Goal: Task Accomplishment & Management: Manage account settings

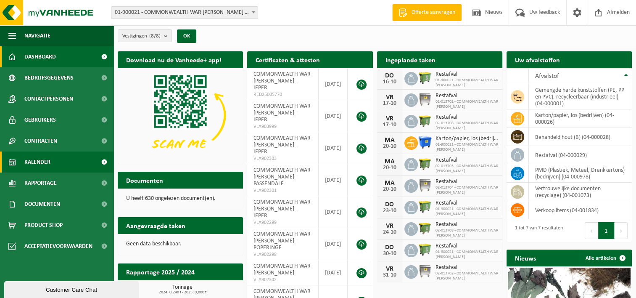
click at [41, 160] on span "Kalender" at bounding box center [37, 161] width 26 height 21
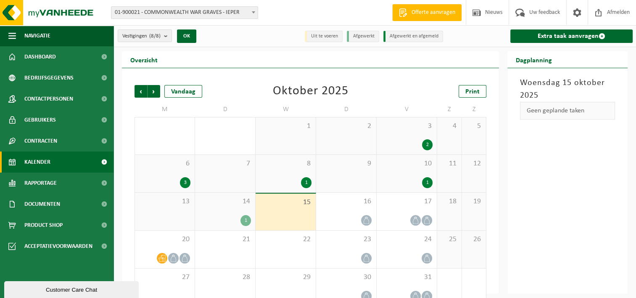
click at [225, 216] on div "1" at bounding box center [225, 220] width 52 height 11
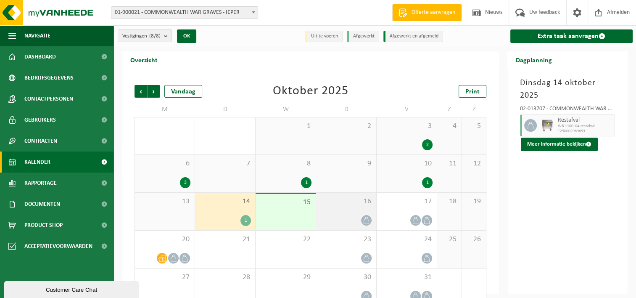
click at [351, 214] on div "16" at bounding box center [346, 211] width 60 height 37
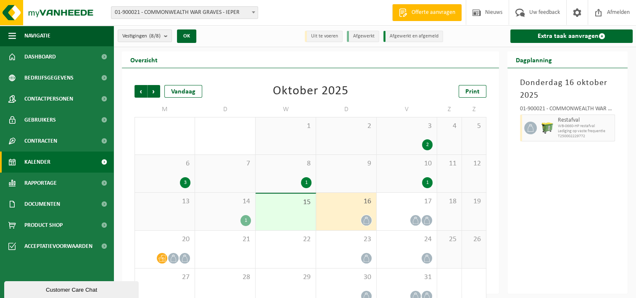
scroll to position [16, 0]
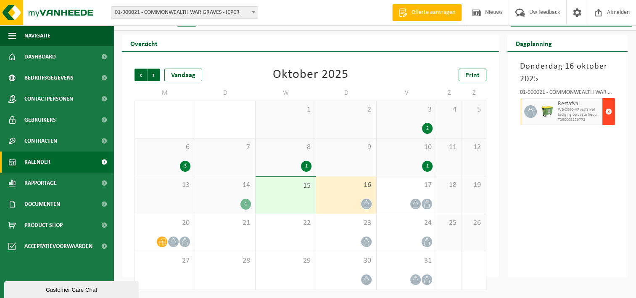
click at [609, 111] on span "button" at bounding box center [608, 111] width 7 height 17
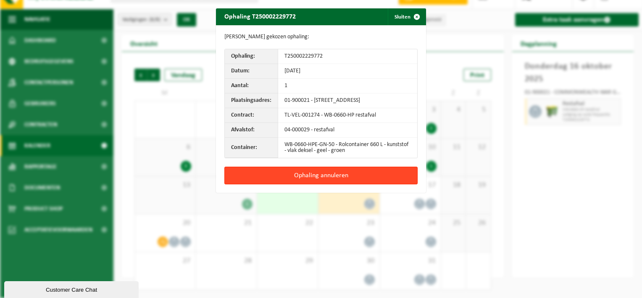
click at [333, 181] on button "Ophaling annuleren" at bounding box center [320, 175] width 193 height 18
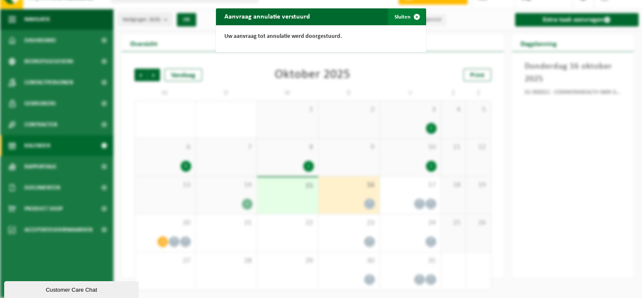
click at [403, 16] on button "Sluiten" at bounding box center [406, 16] width 37 height 17
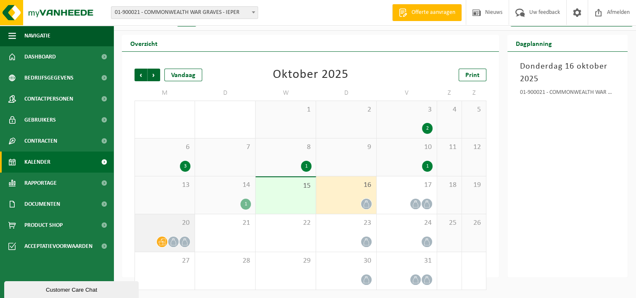
click at [161, 228] on div "20" at bounding box center [165, 232] width 60 height 37
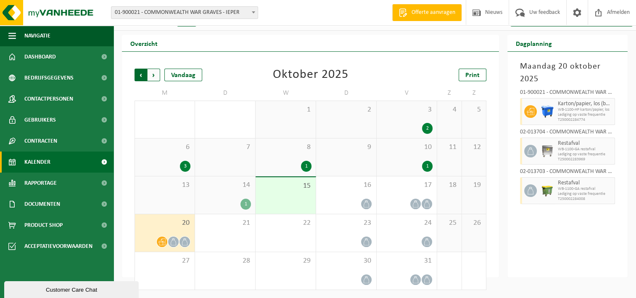
click at [155, 77] on span "Volgende" at bounding box center [154, 75] width 13 height 13
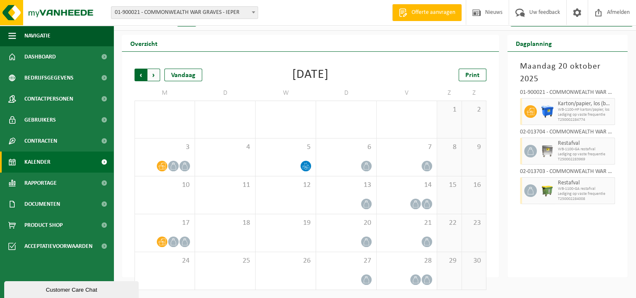
click at [153, 74] on span "Volgende" at bounding box center [154, 75] width 13 height 13
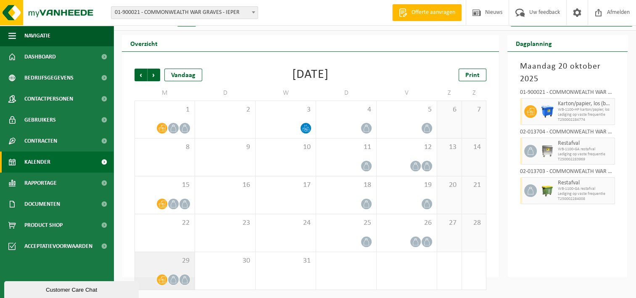
click at [171, 267] on div "29" at bounding box center [165, 270] width 60 height 37
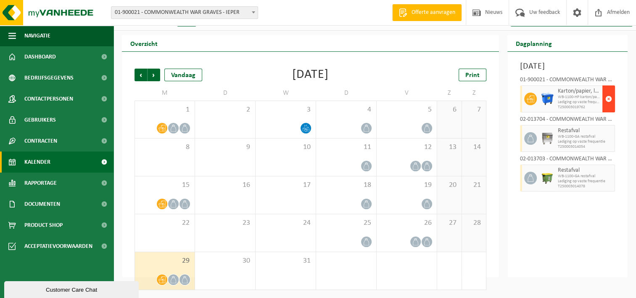
click at [609, 107] on span "button" at bounding box center [608, 98] width 7 height 17
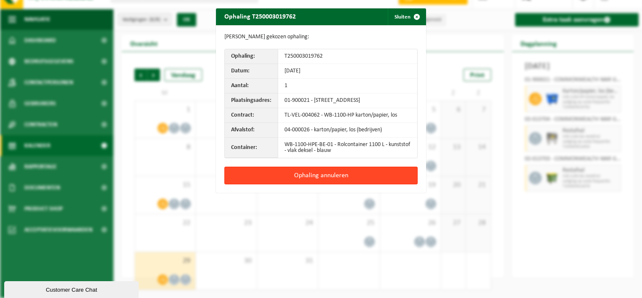
click at [336, 183] on button "Ophaling annuleren" at bounding box center [320, 175] width 193 height 18
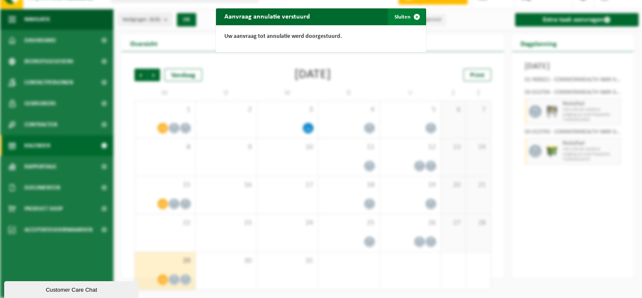
click at [400, 17] on button "Sluiten" at bounding box center [406, 16] width 37 height 17
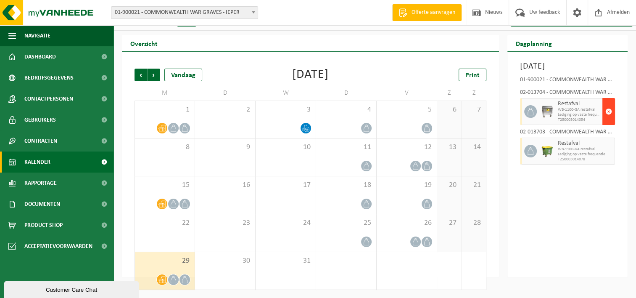
click at [608, 120] on span "button" at bounding box center [608, 111] width 7 height 17
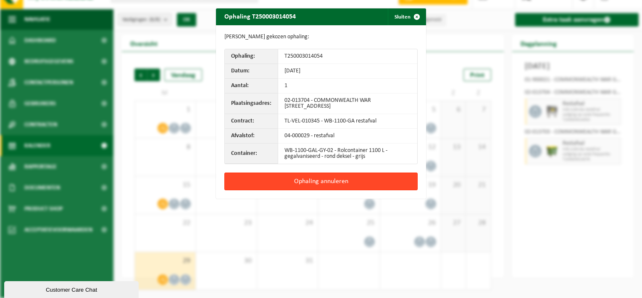
click at [303, 180] on button "Ophaling annuleren" at bounding box center [320, 181] width 193 height 18
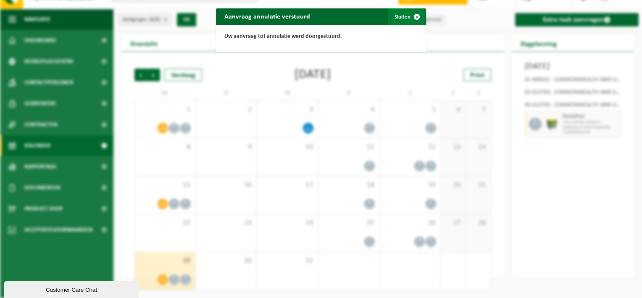
click at [401, 17] on button "Sluiten" at bounding box center [406, 16] width 37 height 17
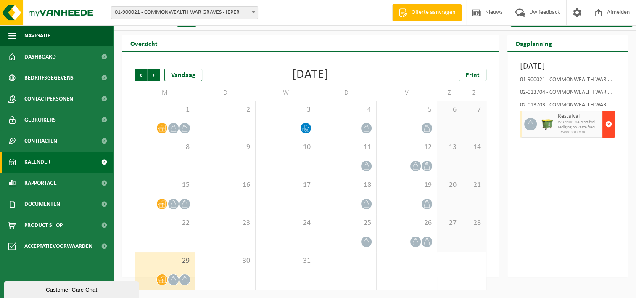
click at [609, 132] on span "button" at bounding box center [608, 124] width 7 height 17
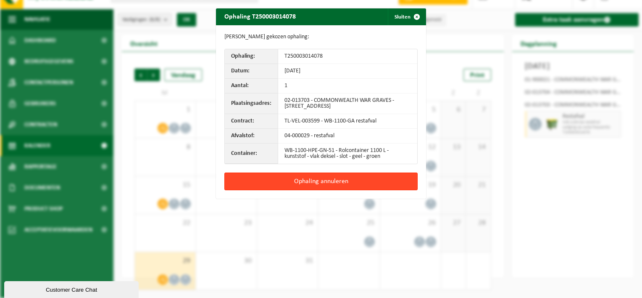
click at [316, 181] on button "Ophaling annuleren" at bounding box center [320, 181] width 193 height 18
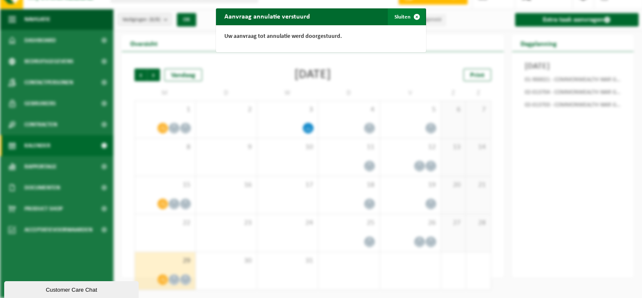
click at [398, 18] on button "Sluiten" at bounding box center [406, 16] width 37 height 17
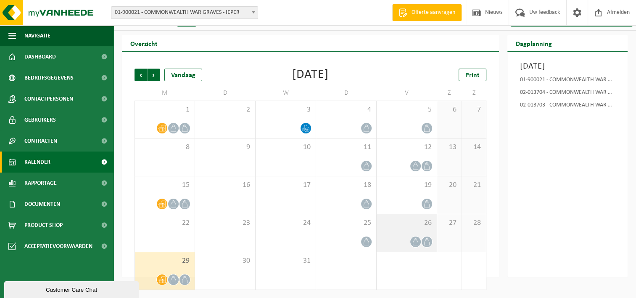
click at [410, 229] on div "26" at bounding box center [407, 232] width 60 height 37
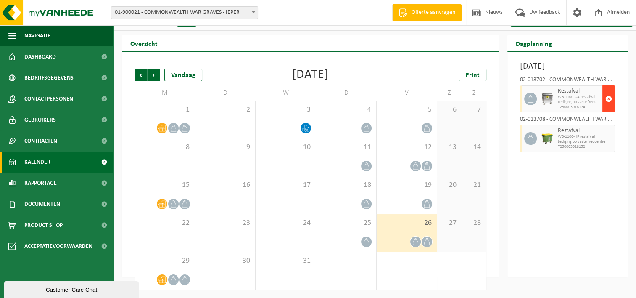
click at [608, 107] on span "button" at bounding box center [608, 98] width 7 height 17
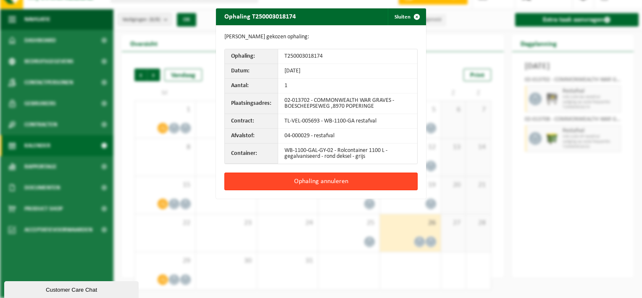
click at [333, 179] on button "Ophaling annuleren" at bounding box center [320, 181] width 193 height 18
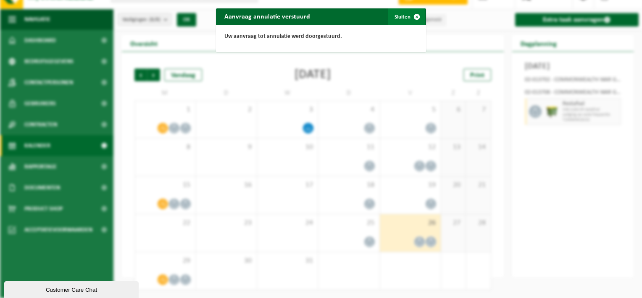
click at [401, 14] on button "Sluiten" at bounding box center [406, 16] width 37 height 17
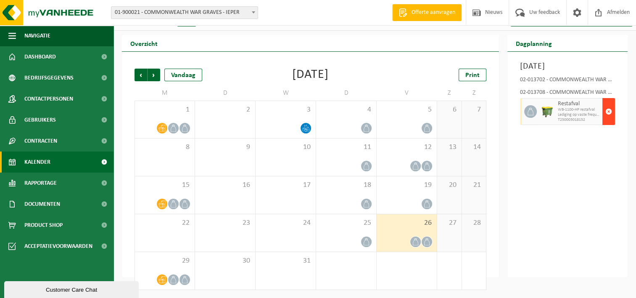
click at [610, 120] on span "button" at bounding box center [608, 111] width 7 height 17
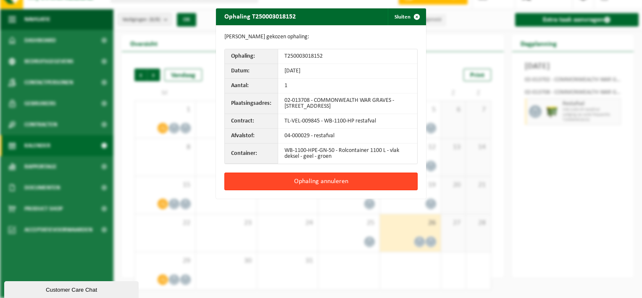
click at [335, 179] on button "Ophaling annuleren" at bounding box center [320, 181] width 193 height 18
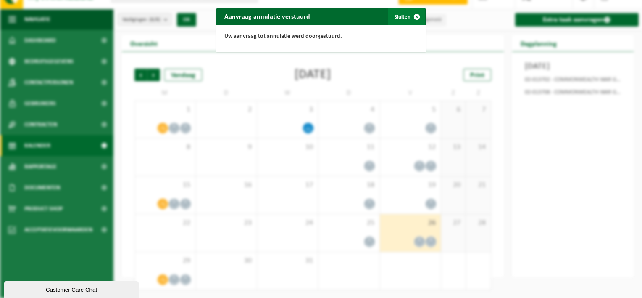
click at [403, 15] on button "Sluiten" at bounding box center [406, 16] width 37 height 17
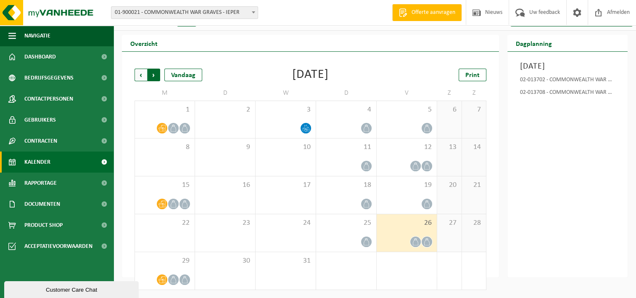
click at [141, 76] on span "Vorige" at bounding box center [141, 75] width 13 height 13
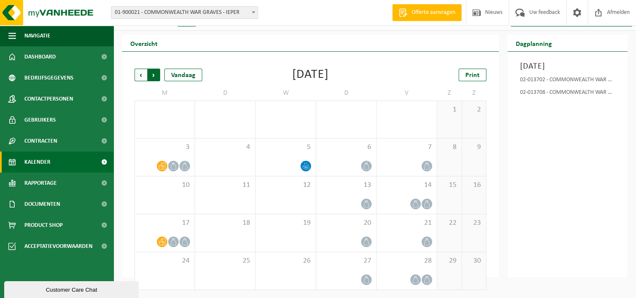
click at [141, 71] on span "Vorige" at bounding box center [141, 75] width 13 height 13
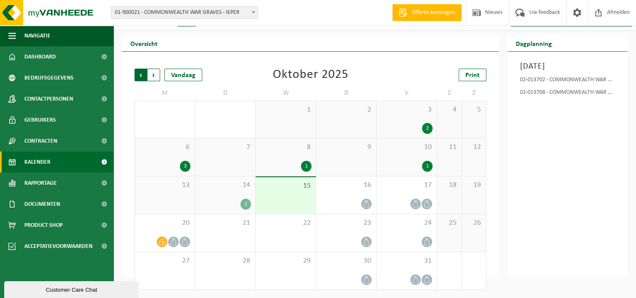
click at [154, 76] on span "Volgende" at bounding box center [154, 75] width 13 height 13
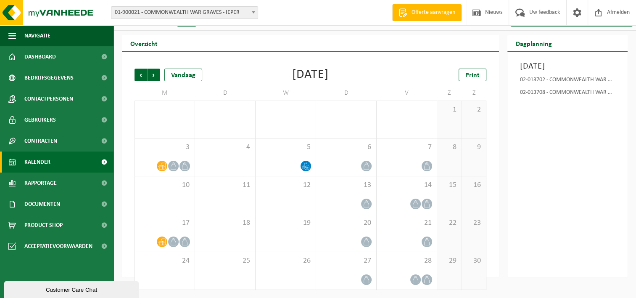
click at [154, 76] on span "Volgende" at bounding box center [154, 75] width 13 height 13
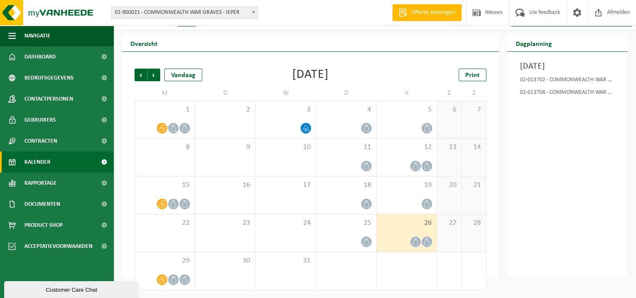
click at [154, 76] on span "Volgende" at bounding box center [154, 75] width 13 height 13
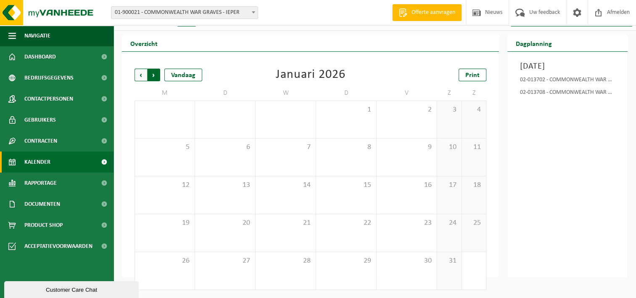
click at [141, 74] on span "Vorige" at bounding box center [141, 75] width 13 height 13
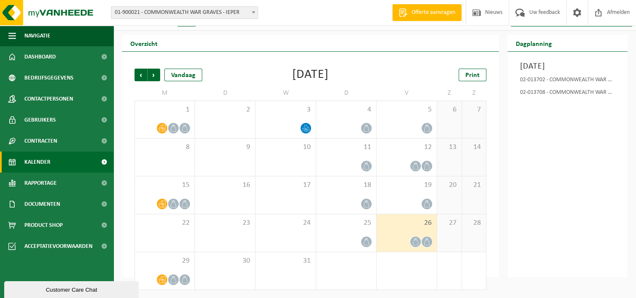
click at [141, 74] on span "Vorige" at bounding box center [141, 75] width 13 height 13
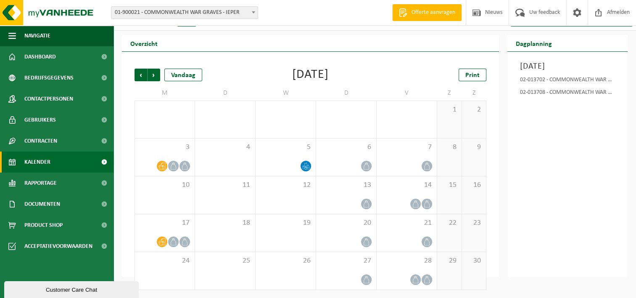
click at [141, 74] on span "Vorige" at bounding box center [141, 75] width 13 height 13
